Goal: Information Seeking & Learning: Learn about a topic

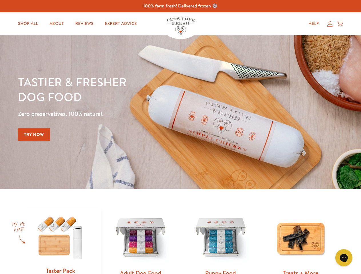
click at [180, 137] on div "Tastier & fresher dog food Zero preservatives. 100% natural. Try Now" at bounding box center [126, 112] width 217 height 75
click at [344, 258] on icon "Gorgias live chat" at bounding box center [343, 257] width 5 height 5
